Goal: Transaction & Acquisition: Purchase product/service

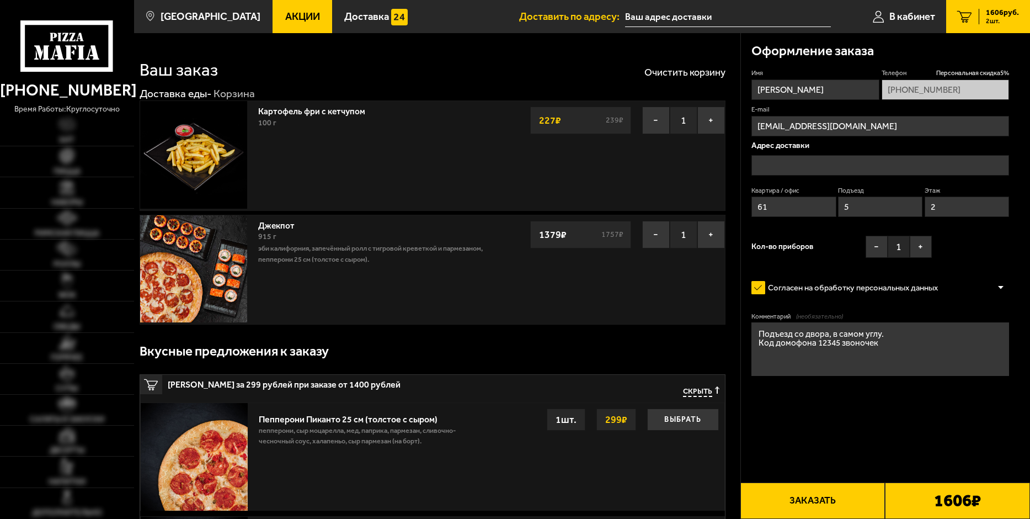
type input "[STREET_ADDRESS]"
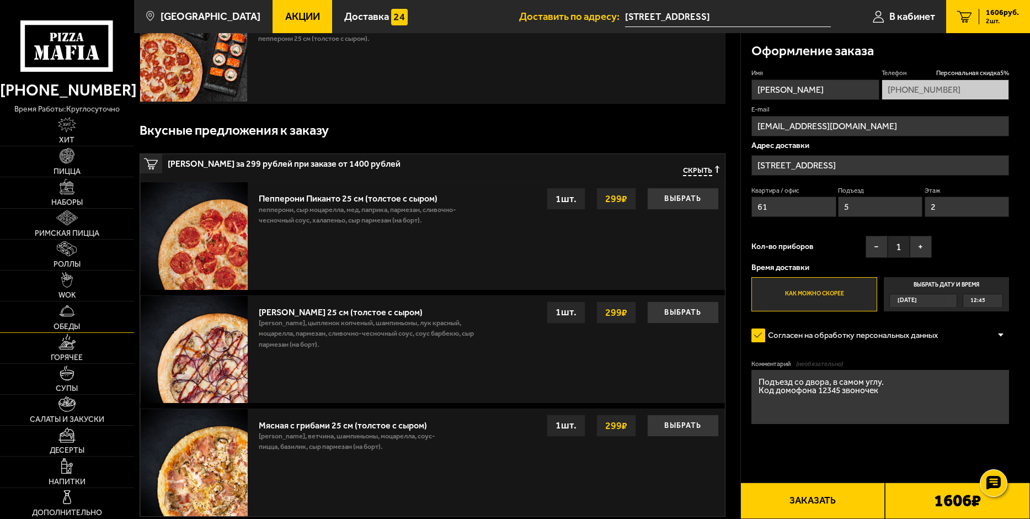
click at [87, 317] on link "Обеды" at bounding box center [67, 316] width 134 height 30
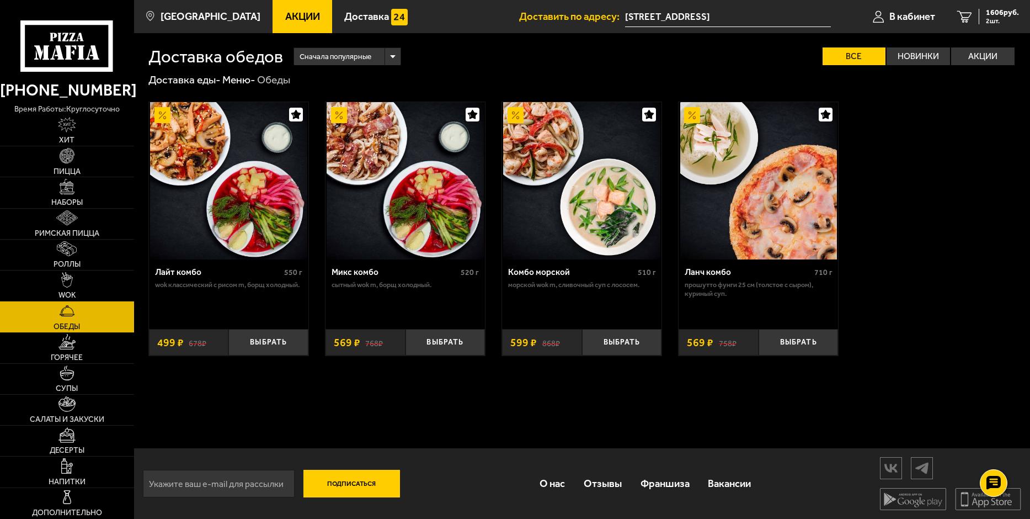
scroll to position [1, 0]
click at [407, 211] on img at bounding box center [405, 180] width 157 height 157
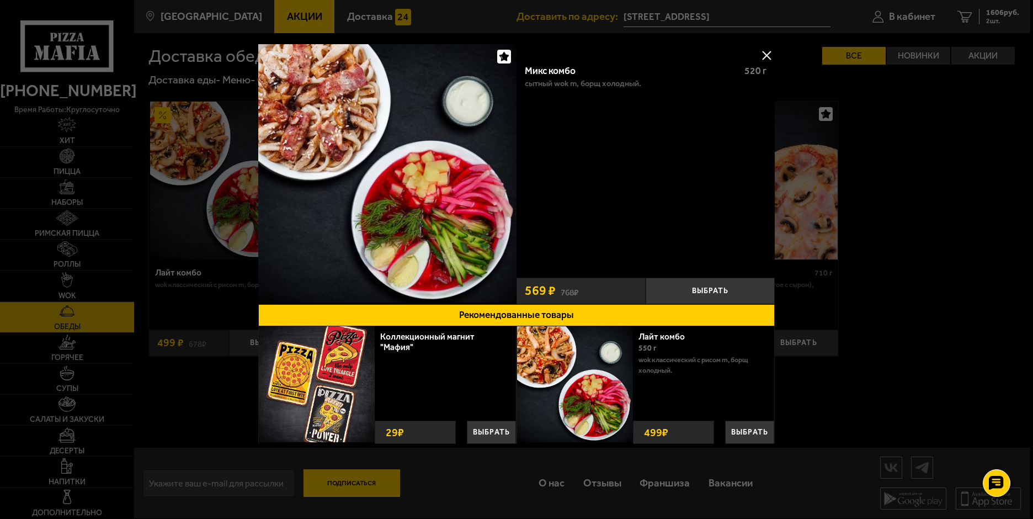
click at [769, 55] on button at bounding box center [766, 55] width 17 height 17
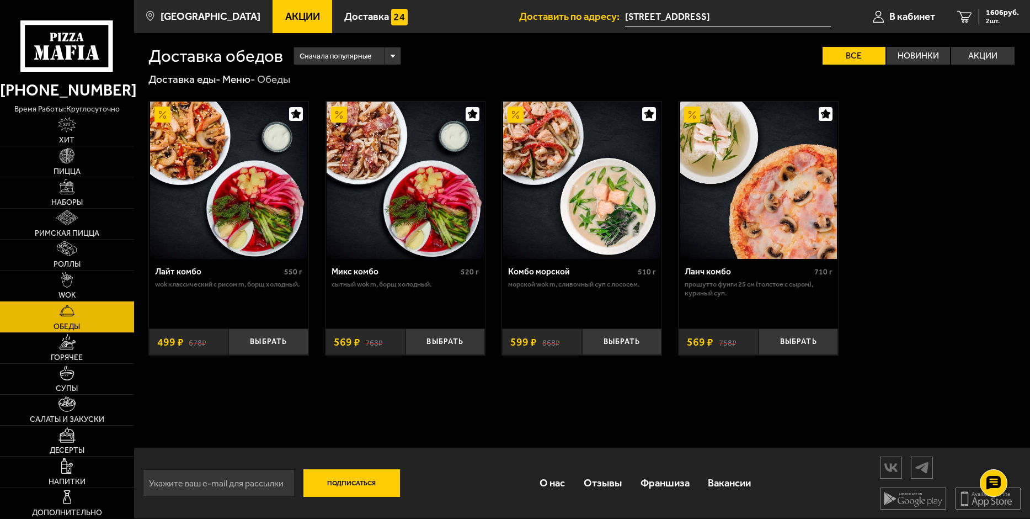
click at [602, 225] on img at bounding box center [581, 180] width 157 height 157
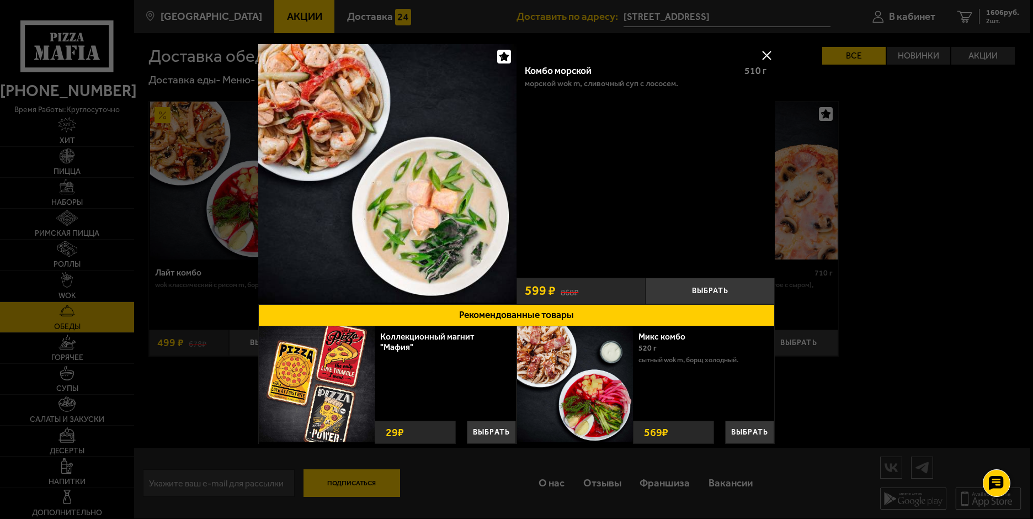
click at [765, 57] on button at bounding box center [766, 55] width 17 height 17
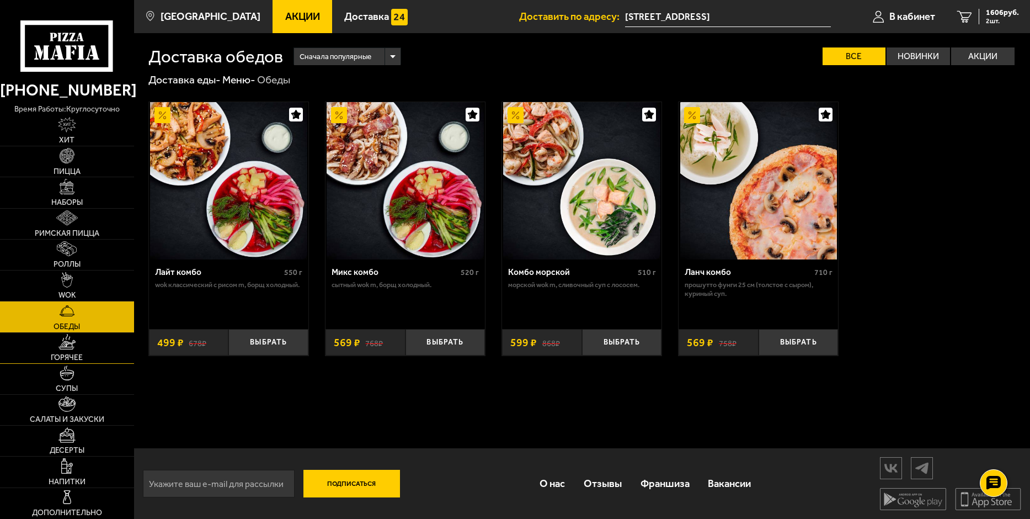
click at [85, 350] on link "Горячее" at bounding box center [67, 348] width 134 height 30
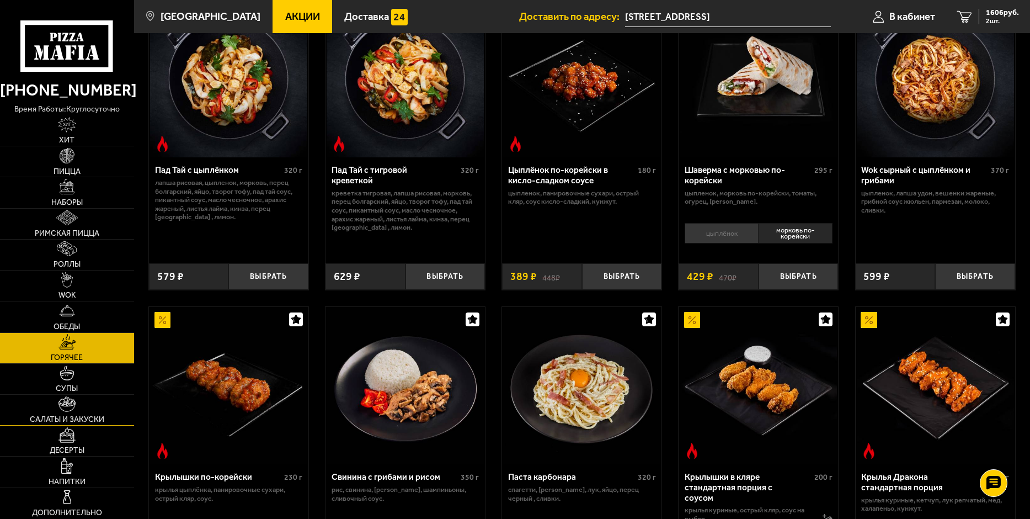
scroll to position [110, 0]
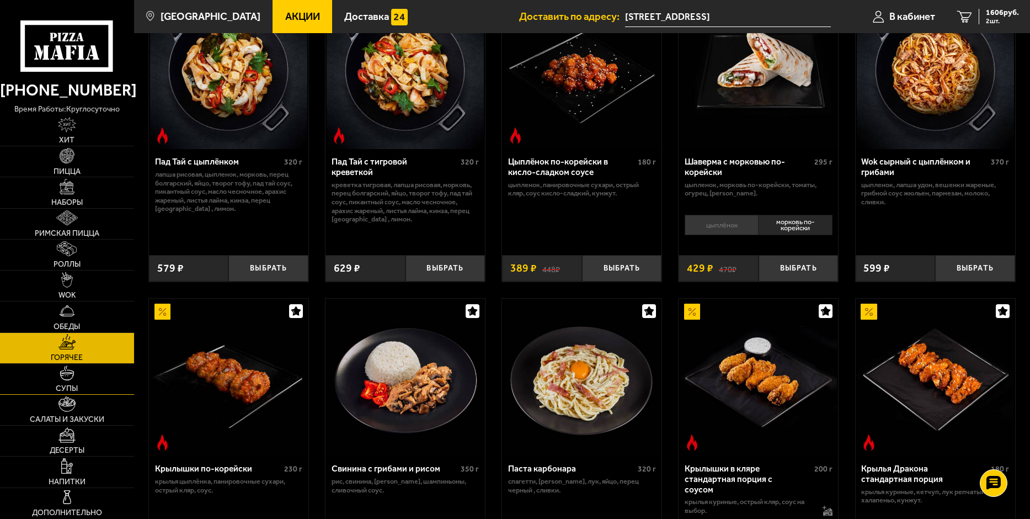
click at [77, 381] on link "Супы" at bounding box center [67, 379] width 134 height 30
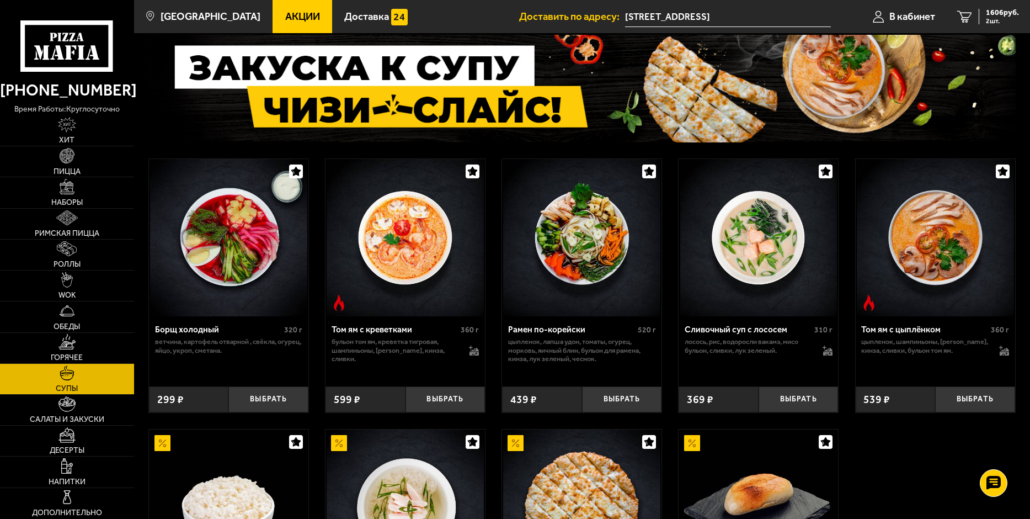
scroll to position [55, 0]
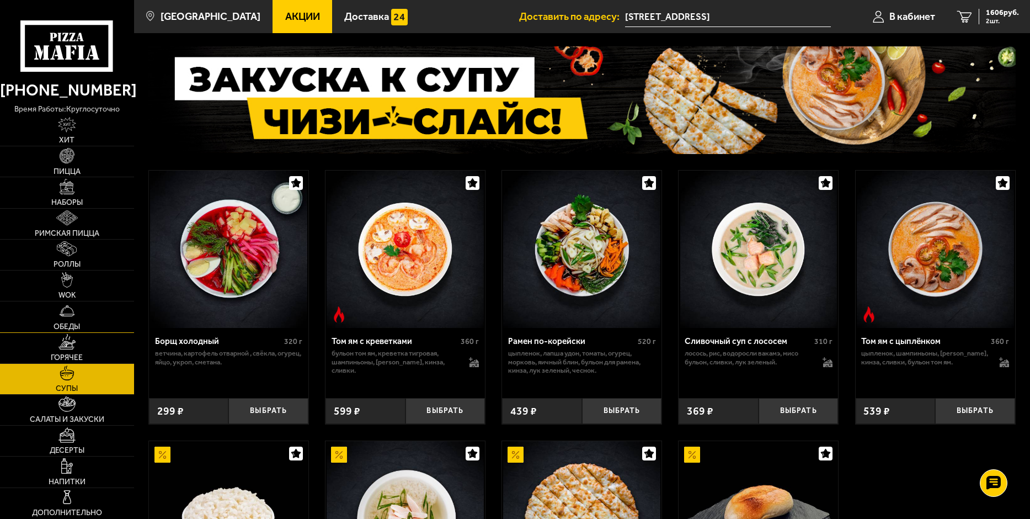
click at [79, 319] on link "Обеды" at bounding box center [67, 316] width 134 height 30
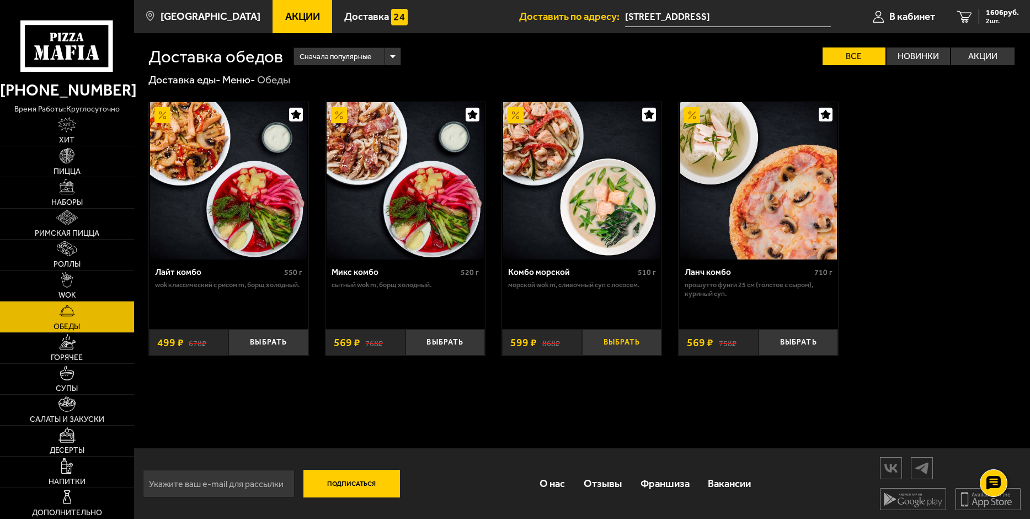
click at [621, 344] on button "Выбрать" at bounding box center [622, 342] width 80 height 26
click at [68, 282] on img at bounding box center [67, 279] width 12 height 15
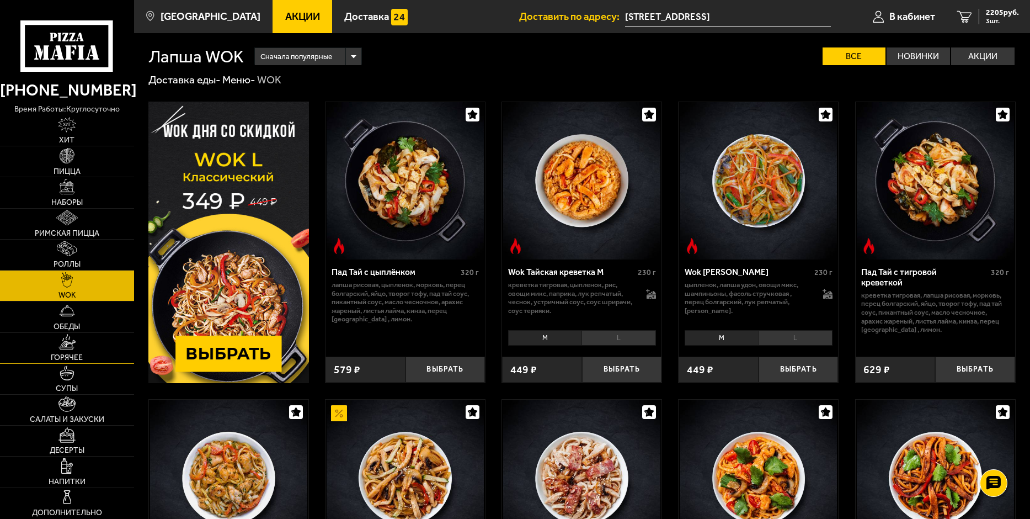
click at [72, 347] on img at bounding box center [66, 341] width 17 height 15
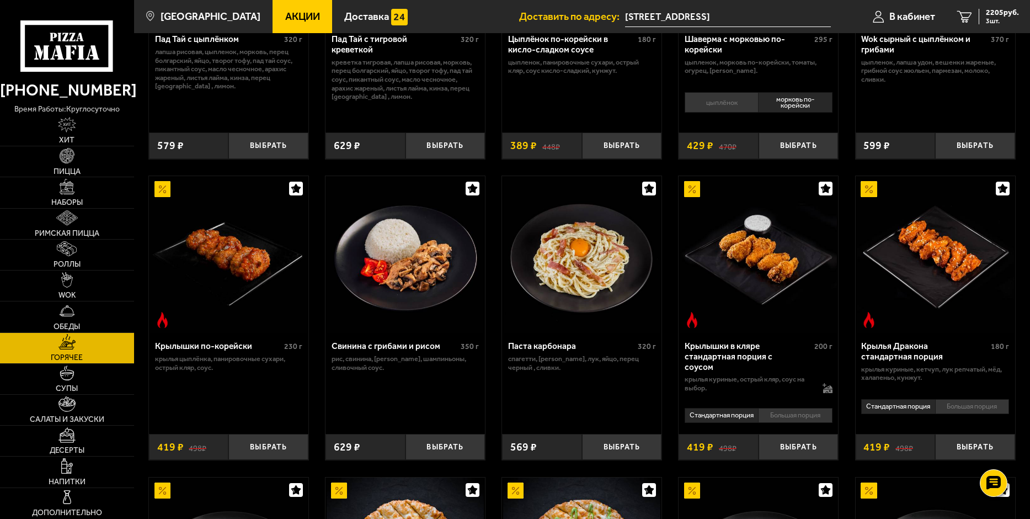
scroll to position [221, 0]
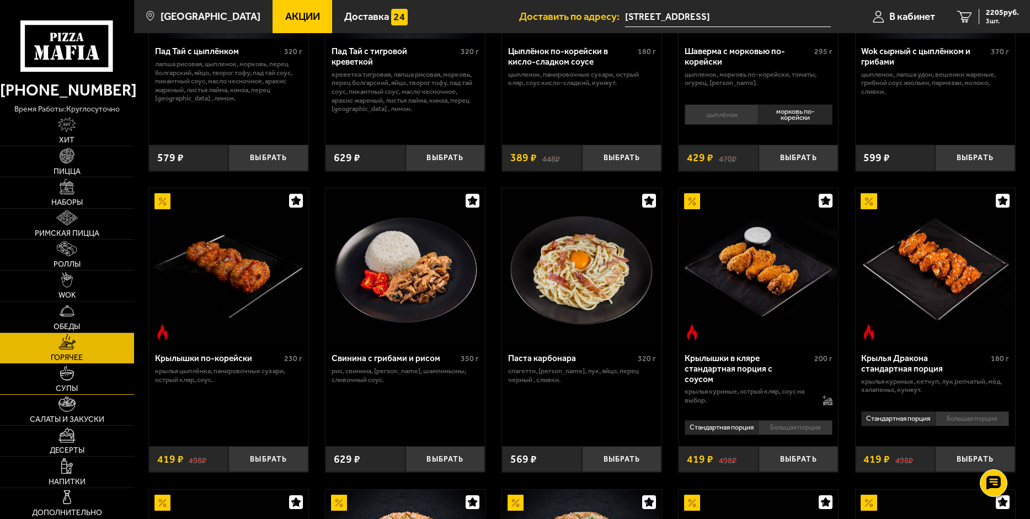
click at [61, 385] on span "Супы" at bounding box center [67, 389] width 22 height 8
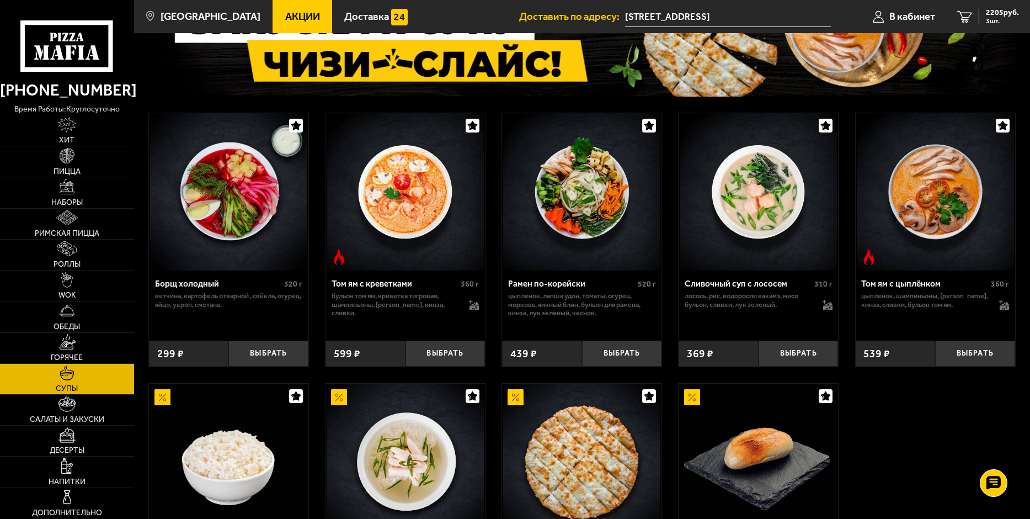
scroll to position [110, 0]
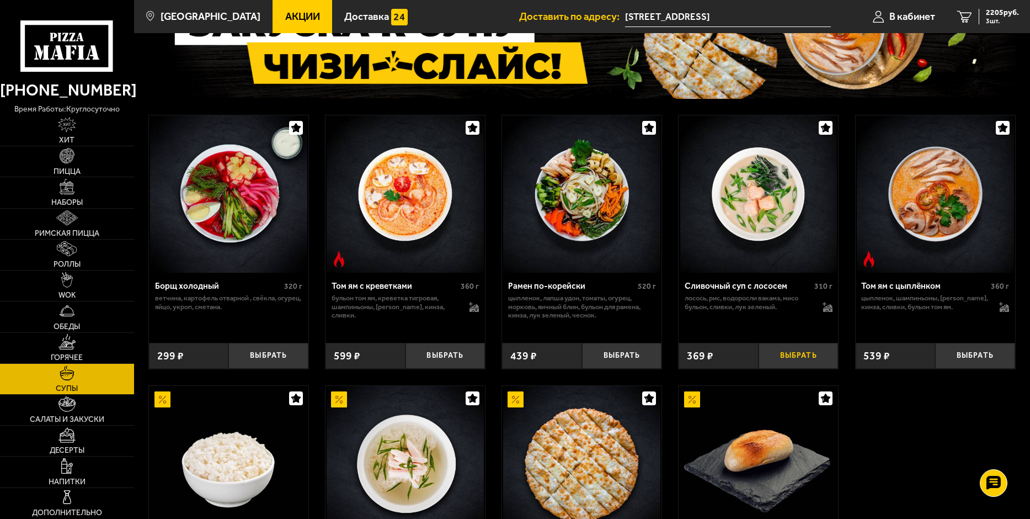
click at [795, 356] on button "Выбрать" at bounding box center [799, 356] width 80 height 26
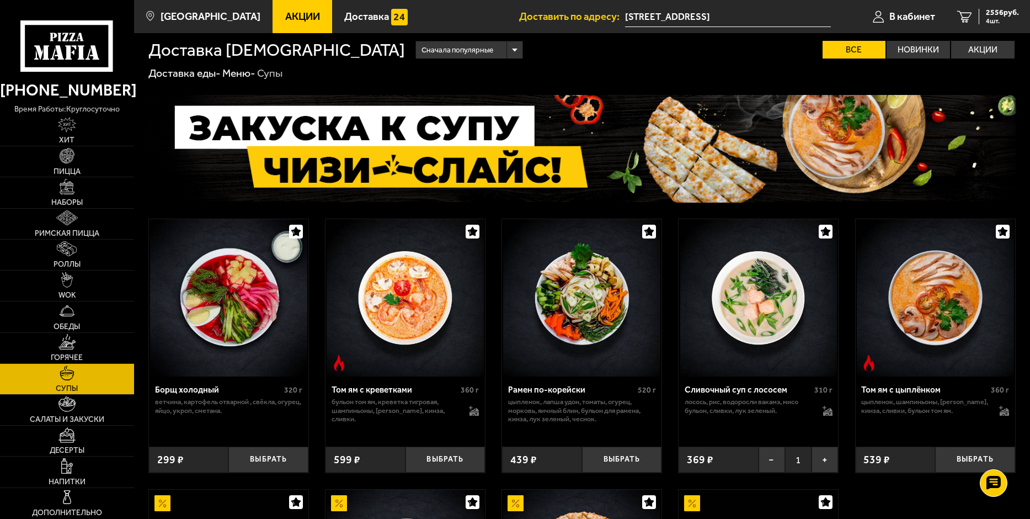
scroll to position [0, 0]
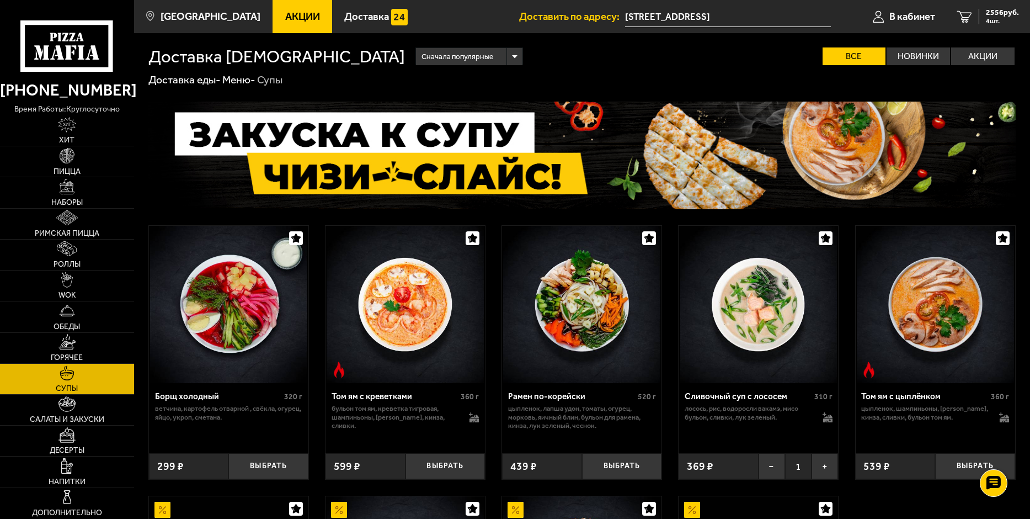
click at [285, 16] on span "Акции" at bounding box center [302, 17] width 35 height 10
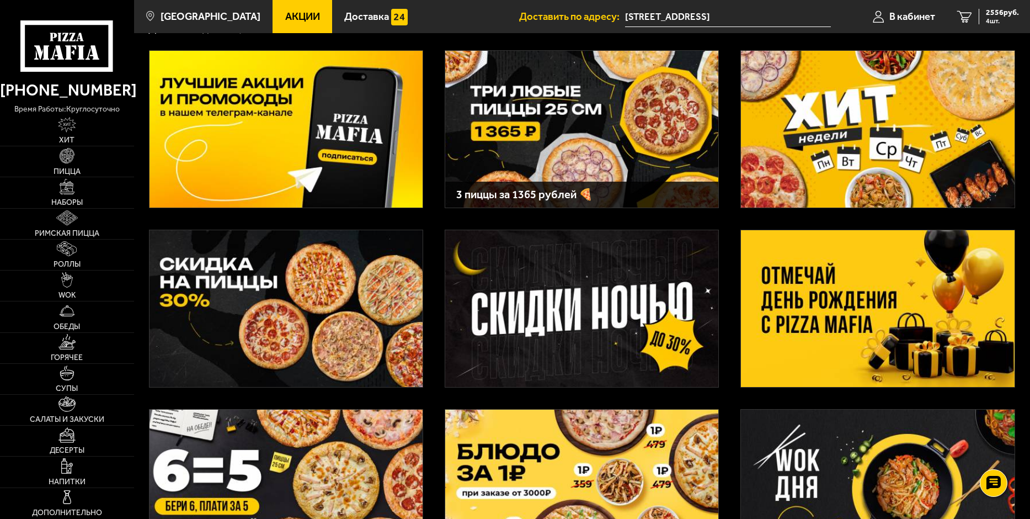
scroll to position [55, 0]
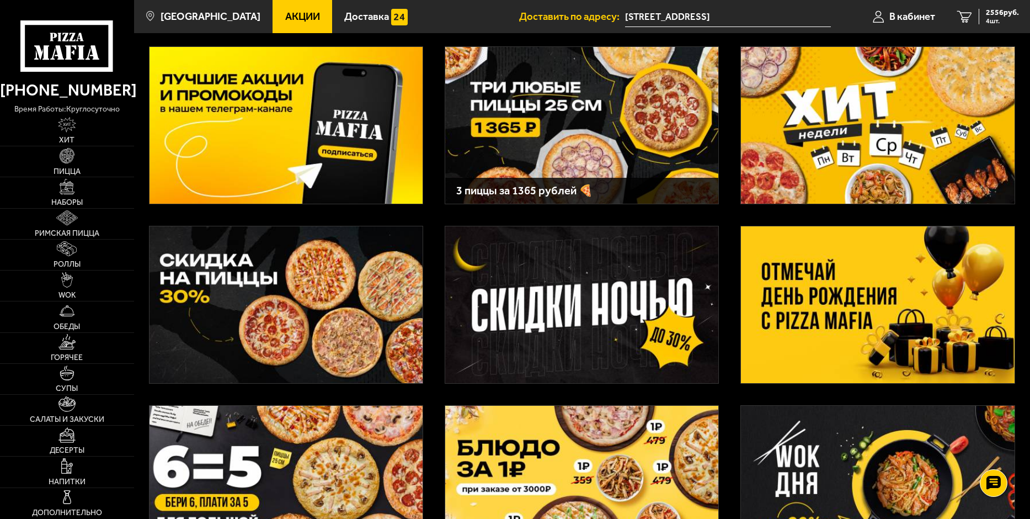
click at [854, 153] on img at bounding box center [877, 125] width 273 height 157
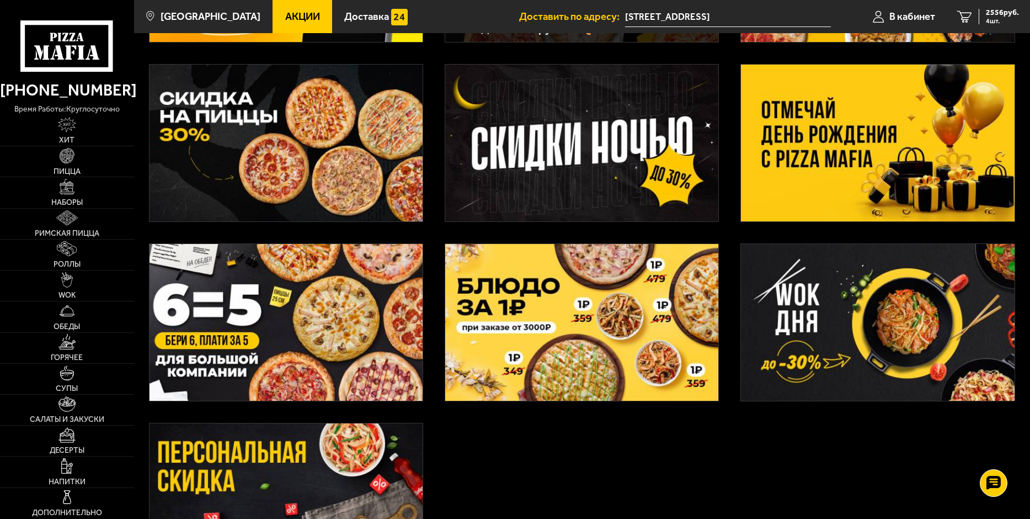
scroll to position [221, 0]
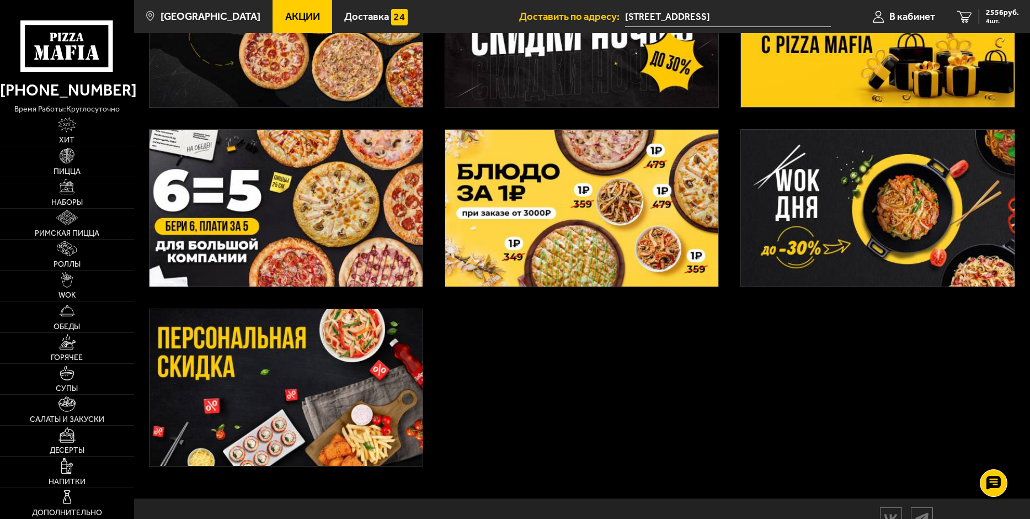
click at [864, 242] on img at bounding box center [877, 208] width 273 height 157
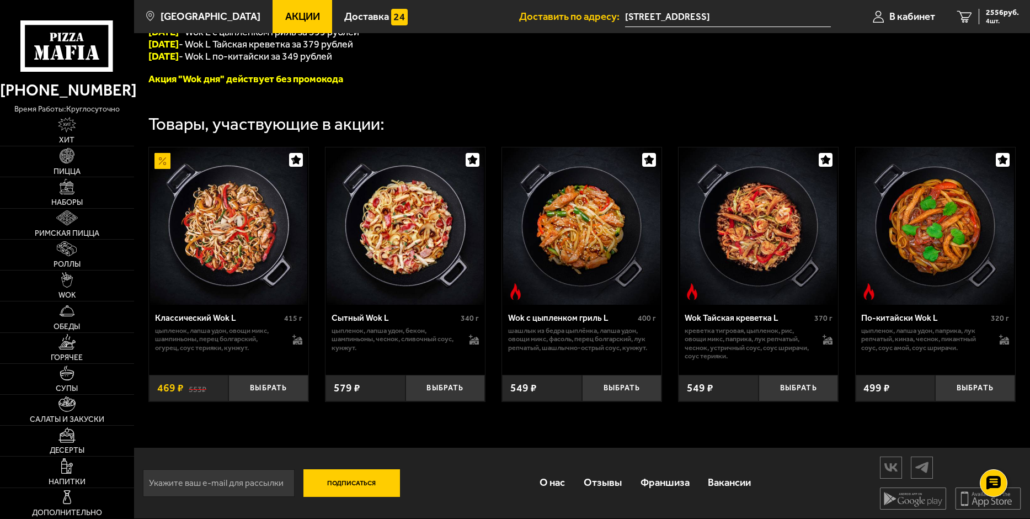
scroll to position [308, 0]
click at [996, 15] on span "2556 руб." at bounding box center [1002, 13] width 33 height 8
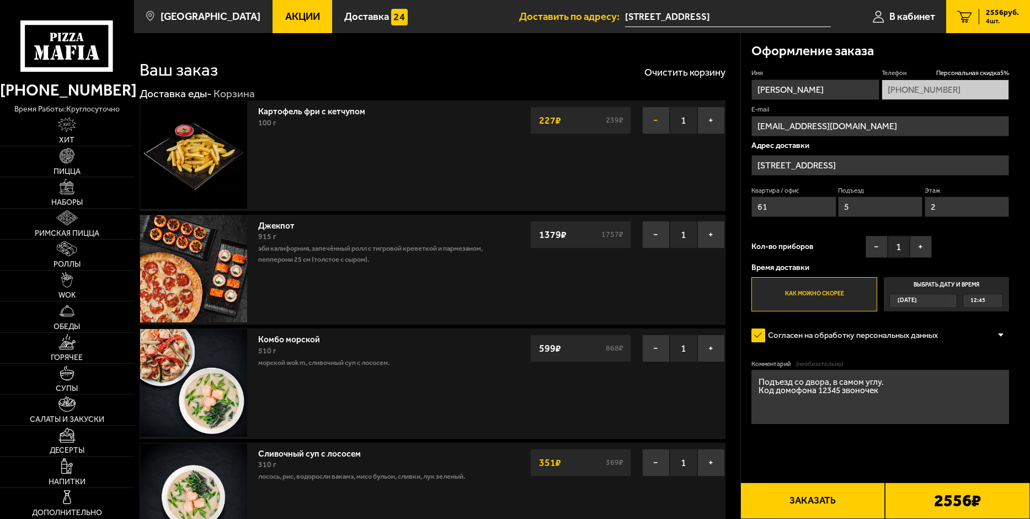
click at [653, 125] on button "−" at bounding box center [656, 120] width 28 height 28
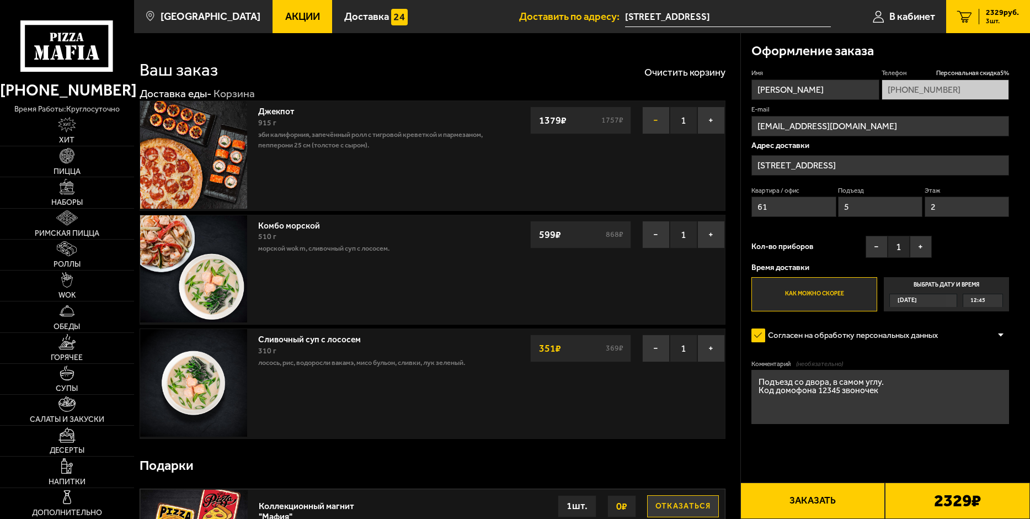
click at [652, 121] on button "−" at bounding box center [656, 120] width 28 height 28
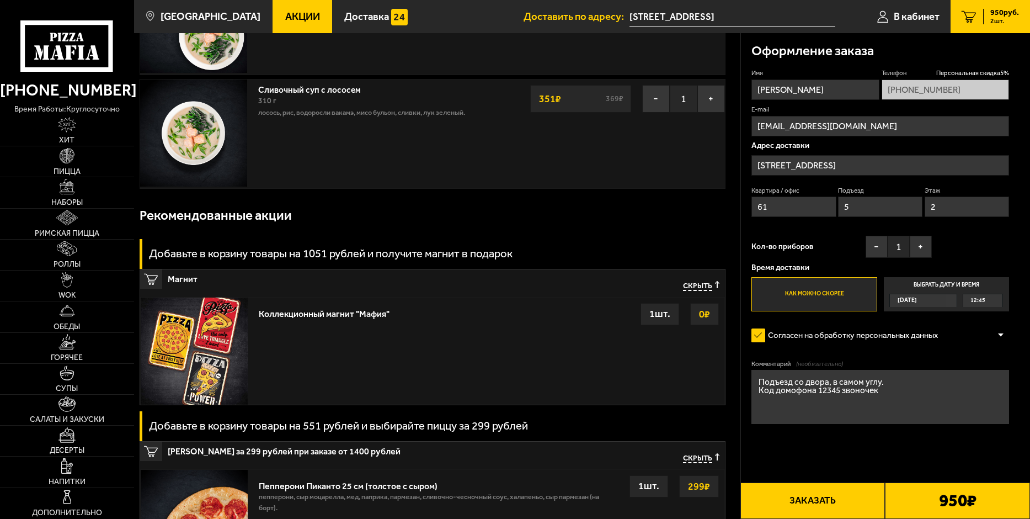
scroll to position [110, 0]
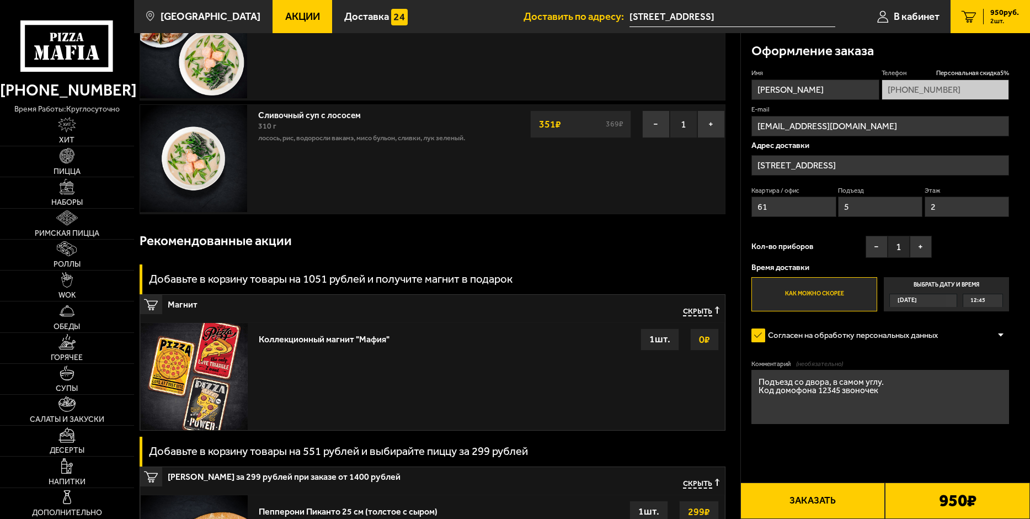
click at [195, 361] on img at bounding box center [194, 376] width 107 height 107
click at [661, 334] on div "1 шт." at bounding box center [660, 339] width 39 height 22
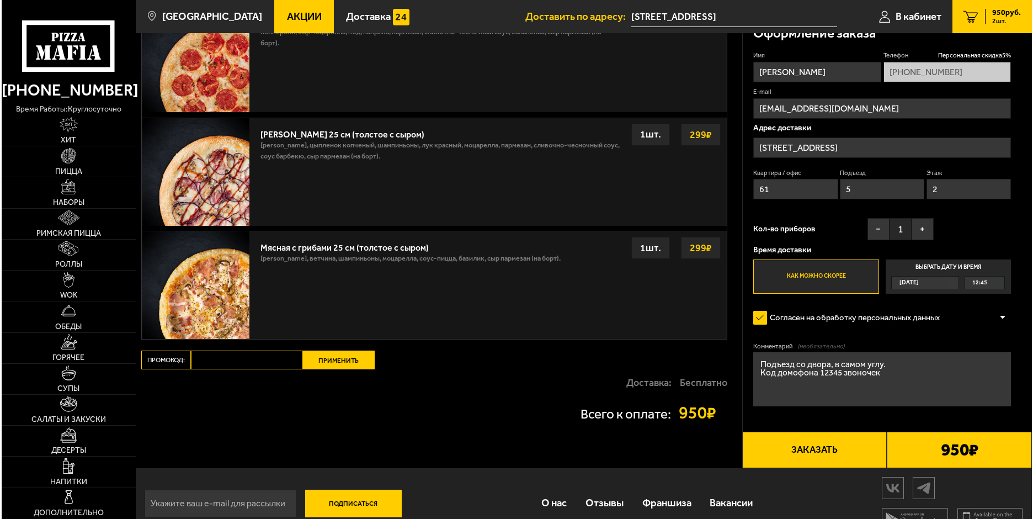
scroll to position [623, 0]
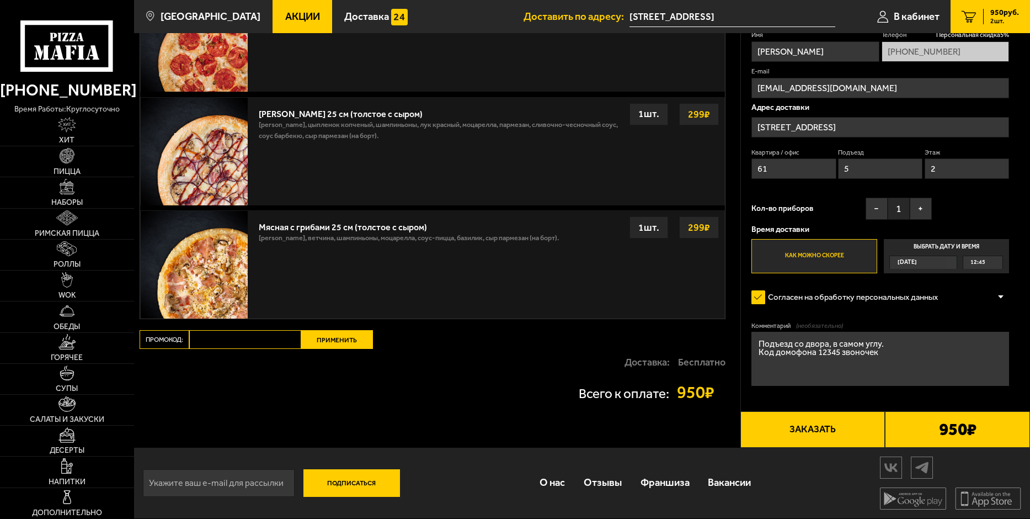
click at [657, 360] on p "Доставка:" at bounding box center [647, 362] width 45 height 10
click at [817, 429] on button "Заказать" at bounding box center [812, 429] width 145 height 36
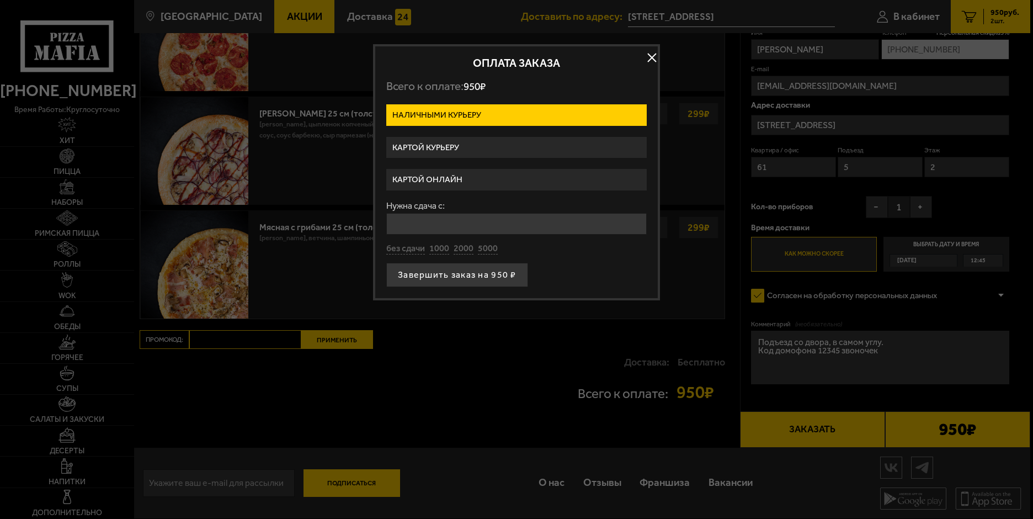
click at [471, 177] on label "Картой онлайн" at bounding box center [516, 180] width 260 height 22
click at [0, 0] on input "Картой онлайн" at bounding box center [0, 0] width 0 height 0
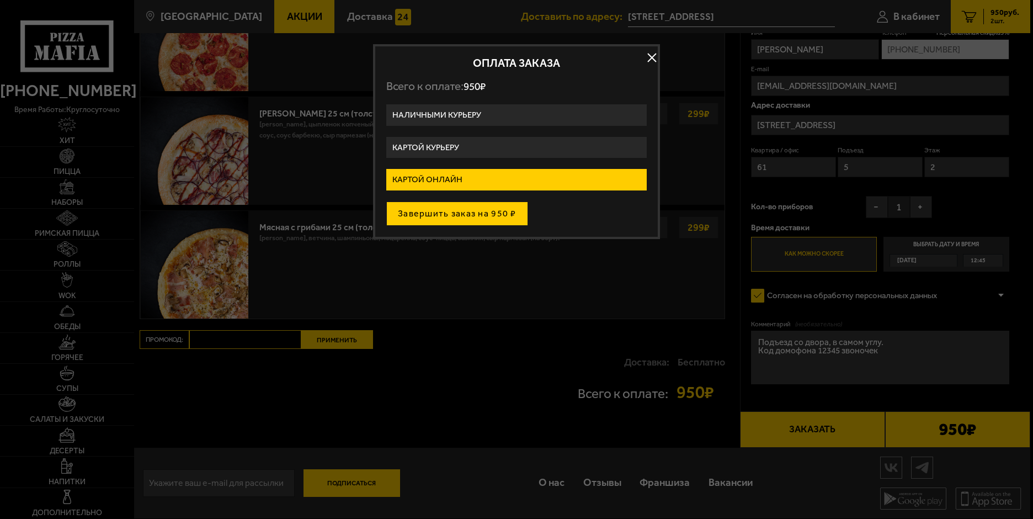
click at [477, 214] on button "Завершить заказ на 950 ₽" at bounding box center [457, 213] width 142 height 24
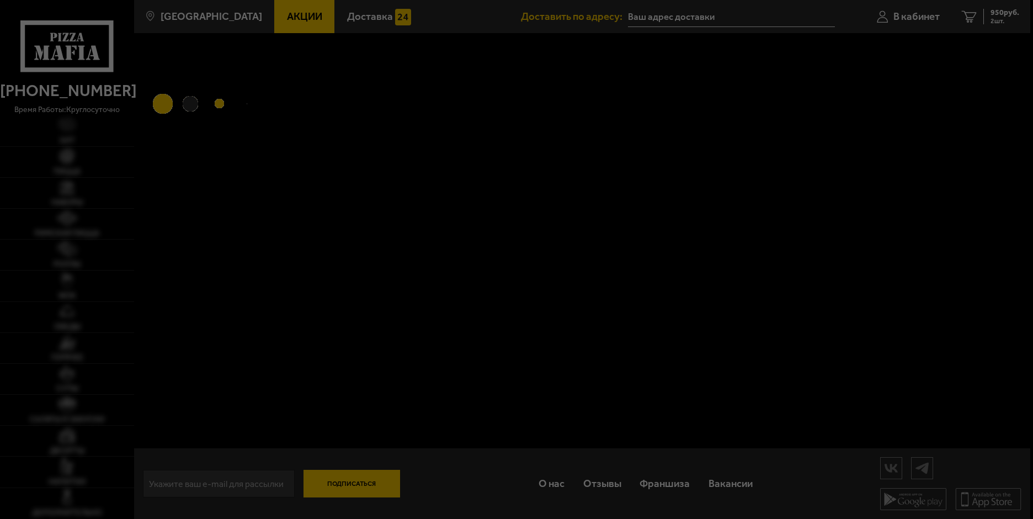
type input "[STREET_ADDRESS]"
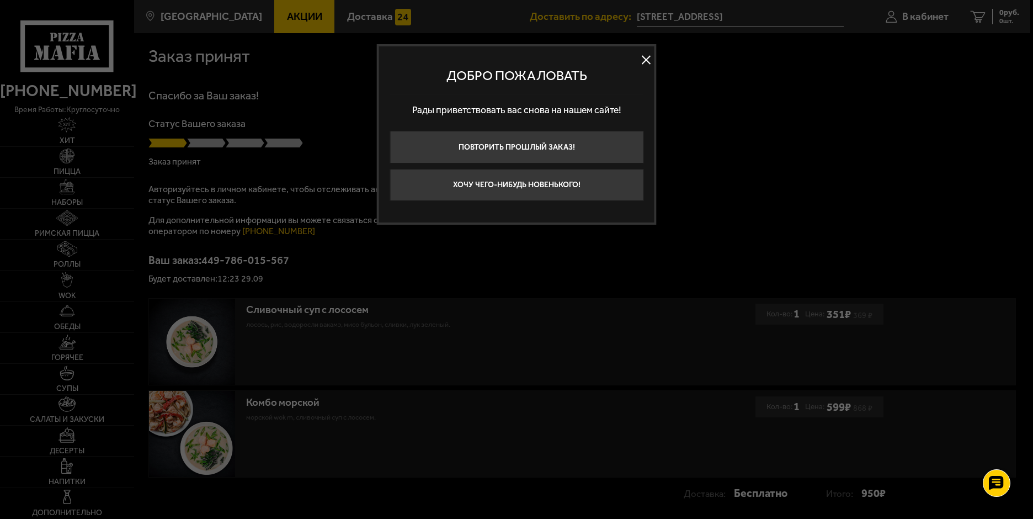
click at [647, 62] on button at bounding box center [646, 59] width 17 height 17
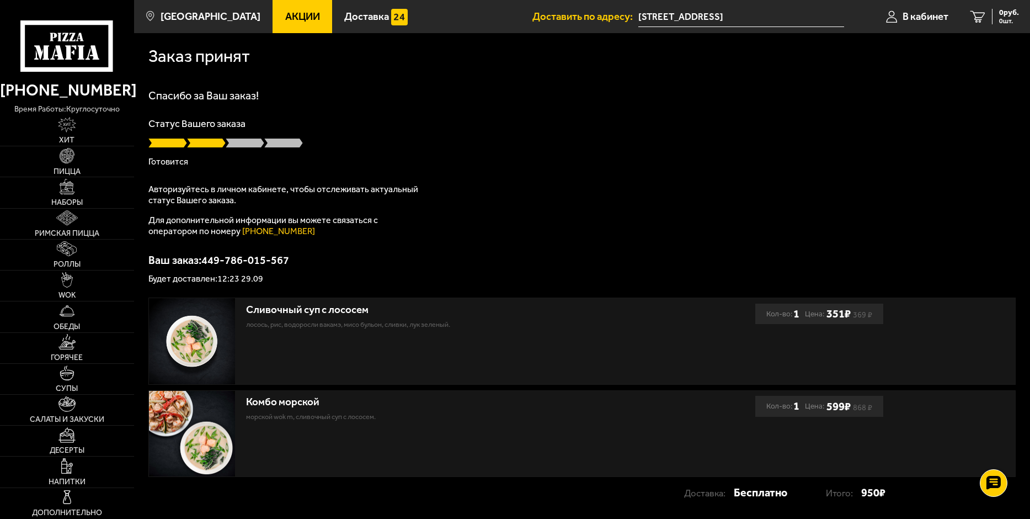
click at [207, 142] on span at bounding box center [206, 142] width 39 height 11
click at [474, 71] on div "Заказ принят" at bounding box center [581, 54] width 867 height 42
click at [529, 150] on div "Статус Вашего заказа Готовится" at bounding box center [581, 142] width 867 height 47
click at [506, 155] on div "Статус Вашего заказа Готовится" at bounding box center [581, 142] width 867 height 47
click at [451, 172] on div "Спасибо за Ваш заказ! Статус Вашего заказа Готовится Авторизуйтесь в личном каб…" at bounding box center [581, 186] width 867 height 193
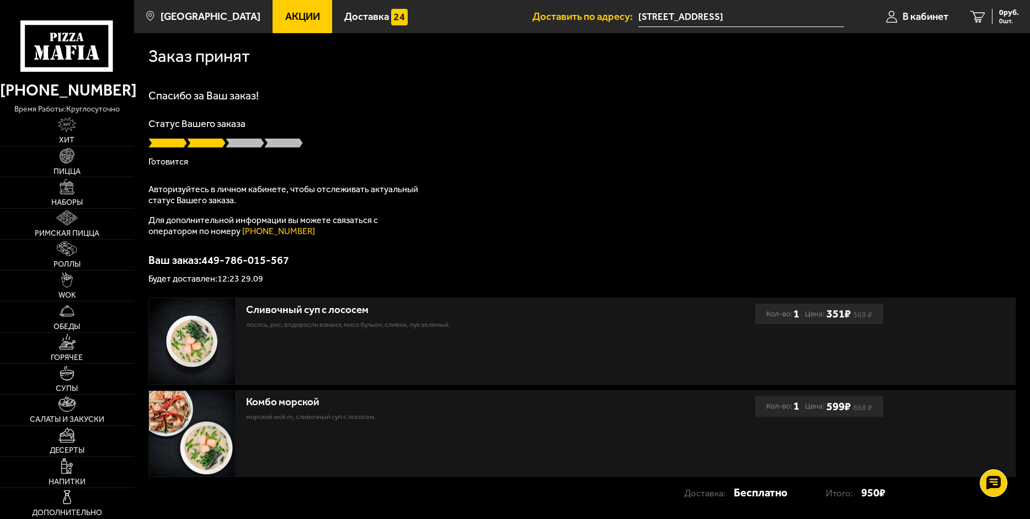
click at [260, 282] on p "Будет доставлен: 12:23 29.09" at bounding box center [581, 278] width 867 height 9
drag, startPoint x: 266, startPoint y: 277, endPoint x: 143, endPoint y: 281, distance: 123.1
click at [143, 281] on div "Заказ принят Спасибо за Ваш заказ! Статус Вашего заказа Готовится Авторизуйтесь…" at bounding box center [582, 276] width 896 height 486
click at [510, 236] on div "Спасибо за Ваш заказ! Статус Вашего заказа Готовится Авторизуйтесь в личном каб…" at bounding box center [581, 186] width 867 height 193
drag, startPoint x: 193, startPoint y: 162, endPoint x: 145, endPoint y: 160, distance: 47.5
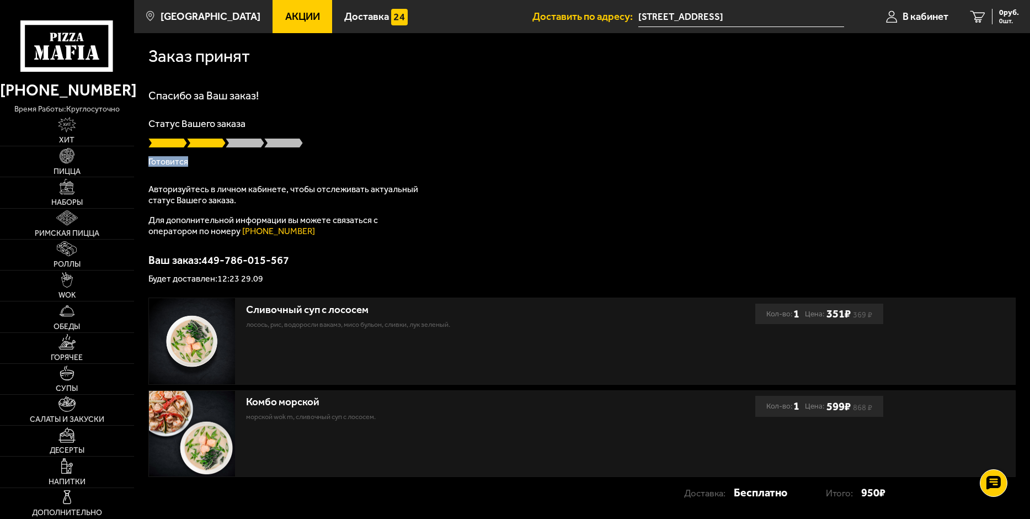
click at [145, 160] on div "Заказ принят Спасибо за Ваш заказ! Статус Вашего заказа Готовится Авторизуйтесь…" at bounding box center [582, 276] width 896 height 486
click at [358, 239] on div "Спасибо за Ваш заказ! Статус Вашего заказа Готовится Авторизуйтесь в личном каб…" at bounding box center [581, 186] width 867 height 193
click at [691, 91] on h1 "Спасибо за Ваш заказ!" at bounding box center [581, 95] width 867 height 11
click at [243, 146] on span at bounding box center [245, 142] width 39 height 11
click at [294, 142] on span at bounding box center [283, 142] width 39 height 11
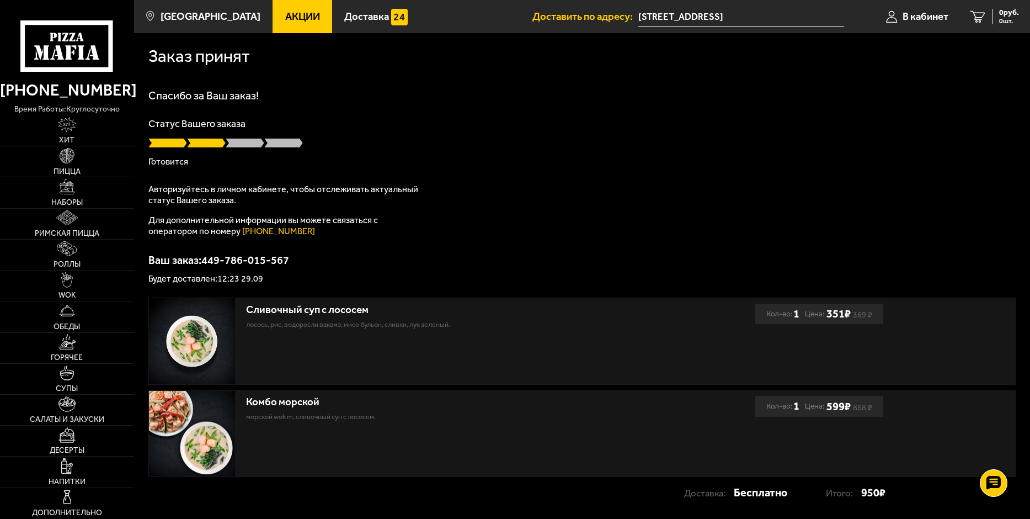
click at [505, 149] on div "Статус Вашего заказа Готовится" at bounding box center [581, 142] width 867 height 47
drag, startPoint x: 751, startPoint y: 16, endPoint x: 633, endPoint y: 26, distance: 118.0
click at [633, 26] on li "Доставить по адресу: Огородный переулок, 6к1" at bounding box center [688, 16] width 312 height 33
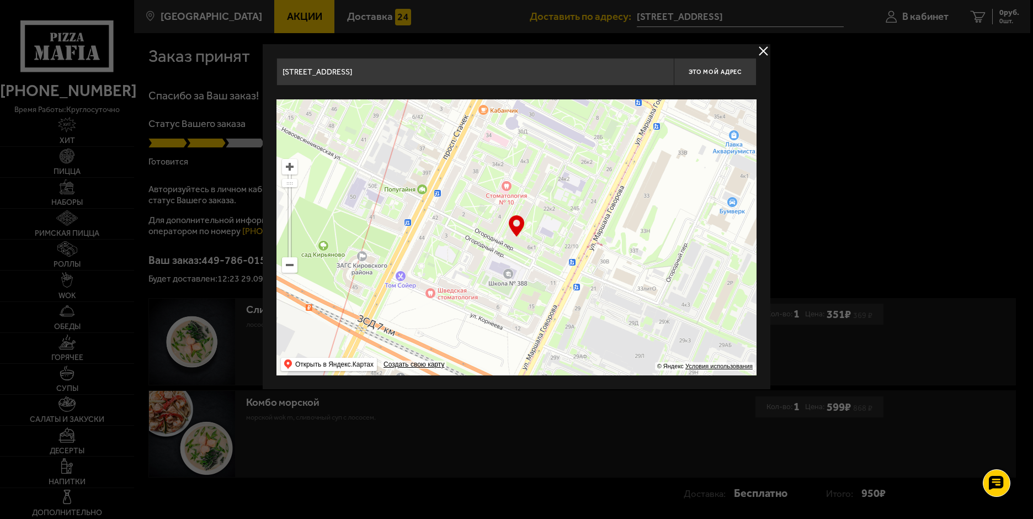
click at [762, 52] on button "delivery type" at bounding box center [763, 51] width 14 height 14
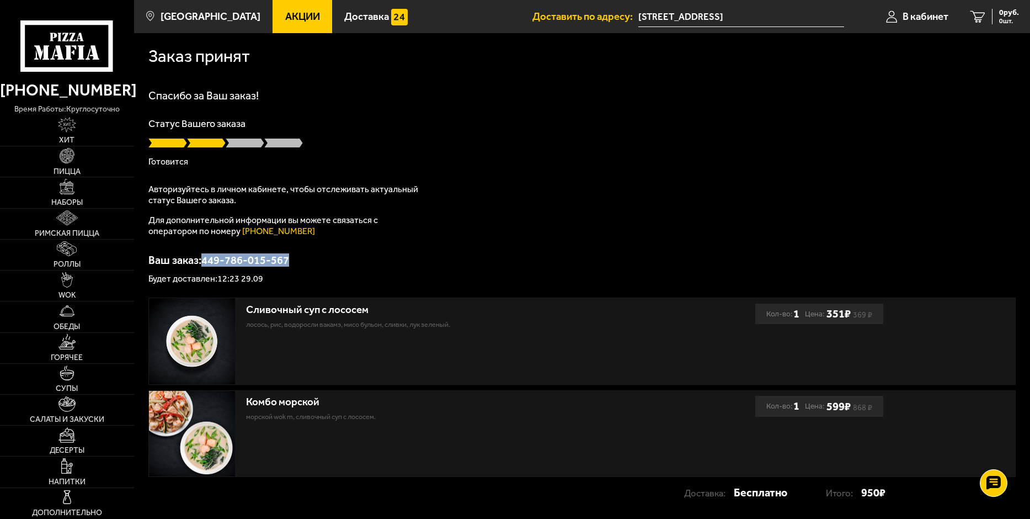
drag, startPoint x: 295, startPoint y: 260, endPoint x: 205, endPoint y: 262, distance: 89.4
click at [205, 262] on p "Ваш заказ: 449-786-015-567" at bounding box center [581, 259] width 867 height 11
click at [253, 259] on p "Ваш заказ: 449-786-015-567" at bounding box center [581, 259] width 867 height 11
drag, startPoint x: 292, startPoint y: 260, endPoint x: 212, endPoint y: 260, distance: 80.6
click at [212, 260] on p "Ваш заказ: 449-786-015-567" at bounding box center [581, 259] width 867 height 11
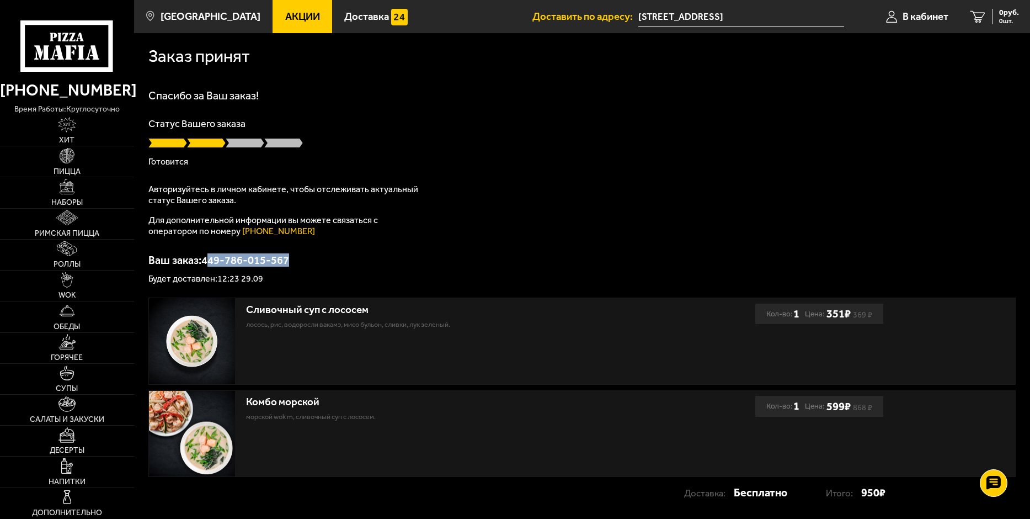
click at [417, 258] on p "Ваш заказ: 449-786-015-567" at bounding box center [581, 259] width 867 height 11
click at [559, 163] on p "Готовится" at bounding box center [581, 161] width 867 height 9
